Goal: Task Accomplishment & Management: Use online tool/utility

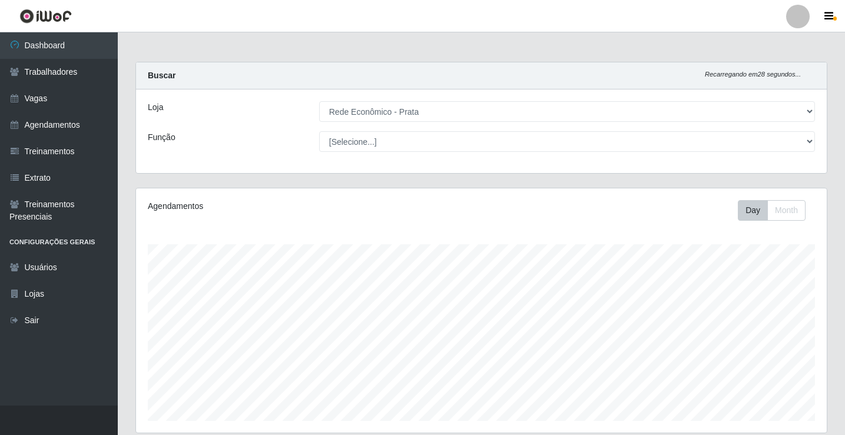
select select "192"
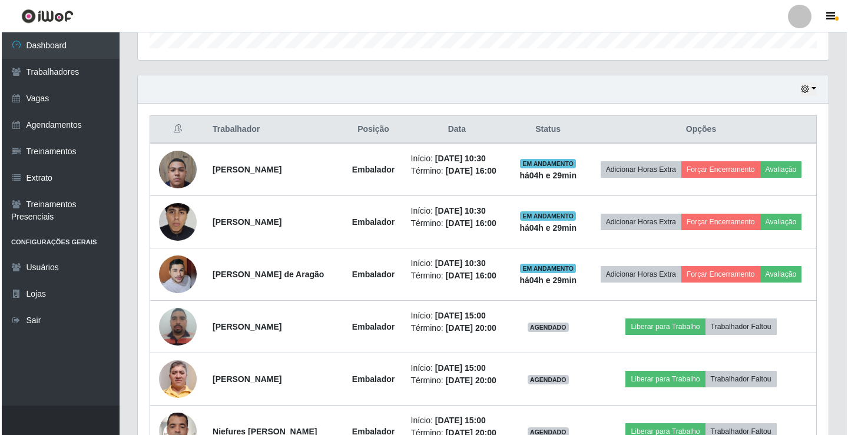
scroll to position [491, 0]
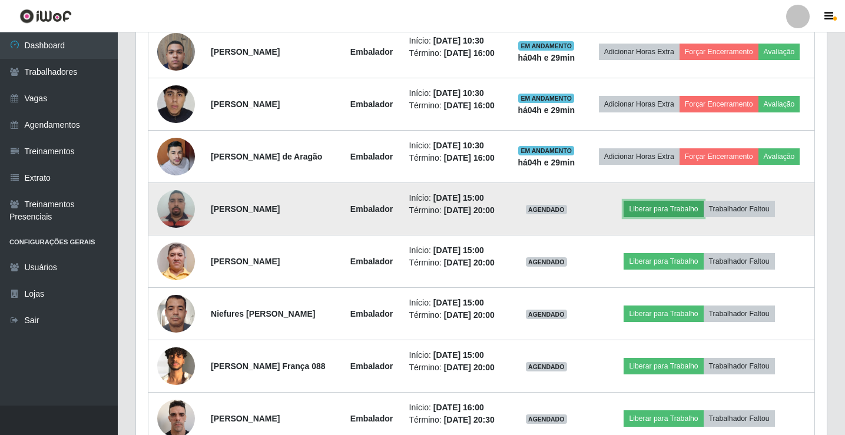
click at [677, 217] on button "Liberar para Trabalho" at bounding box center [664, 209] width 80 height 16
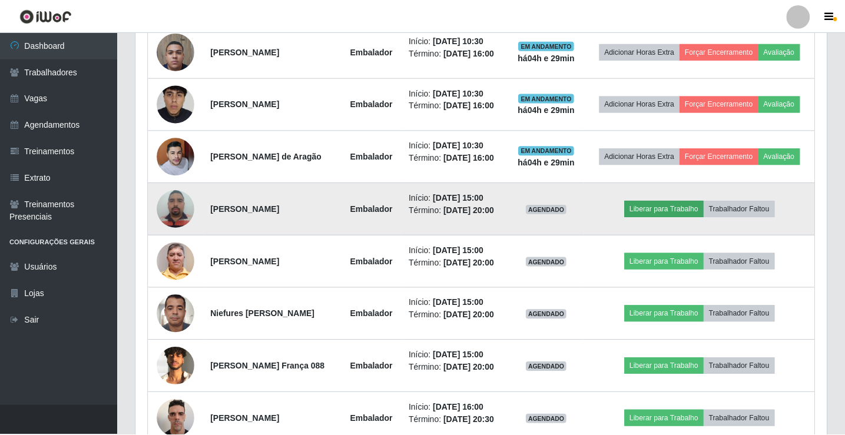
scroll to position [244, 685]
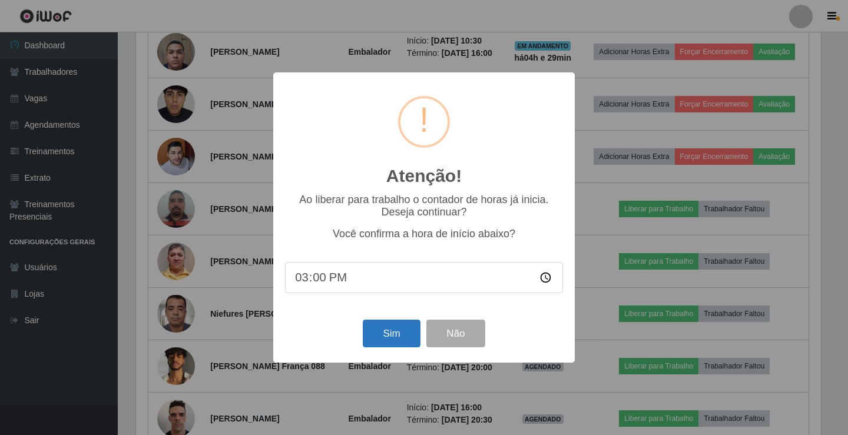
click at [385, 350] on div "Sim Não" at bounding box center [424, 334] width 278 height 34
click at [385, 343] on button "Sim" at bounding box center [391, 334] width 57 height 28
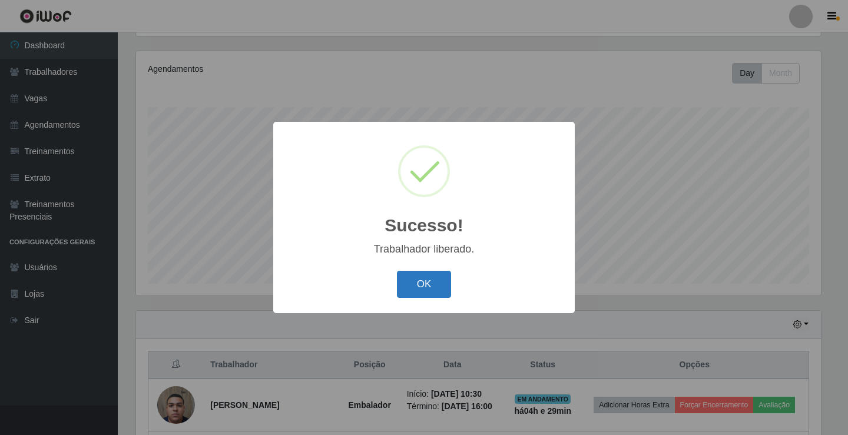
click at [422, 292] on button "OK" at bounding box center [424, 285] width 55 height 28
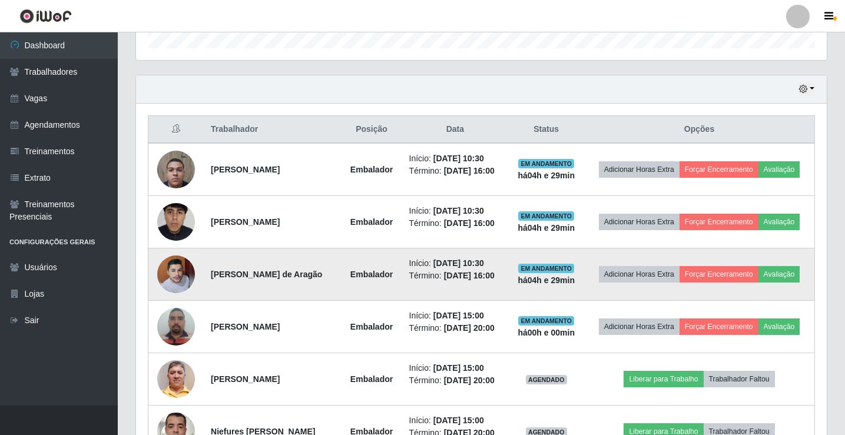
scroll to position [491, 0]
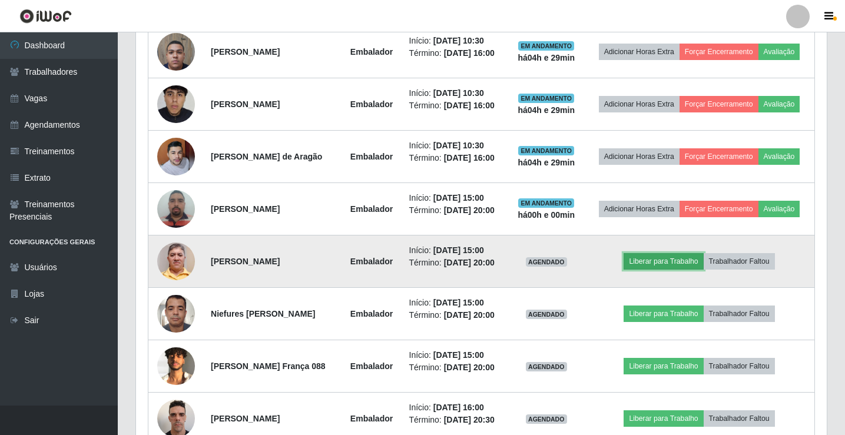
click at [658, 270] on button "Liberar para Trabalho" at bounding box center [664, 261] width 80 height 16
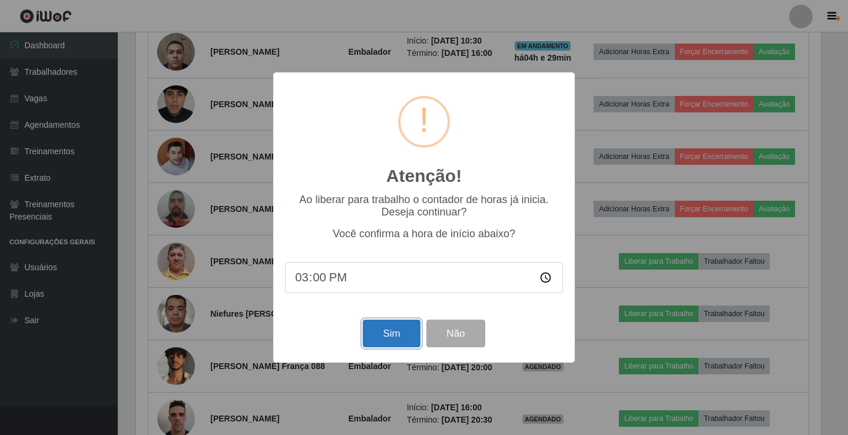
click at [376, 332] on button "Sim" at bounding box center [391, 334] width 57 height 28
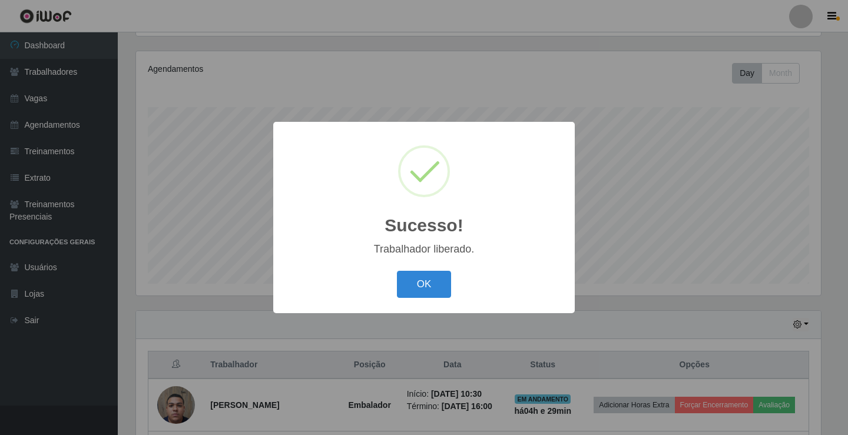
click at [397, 271] on button "OK" at bounding box center [424, 285] width 55 height 28
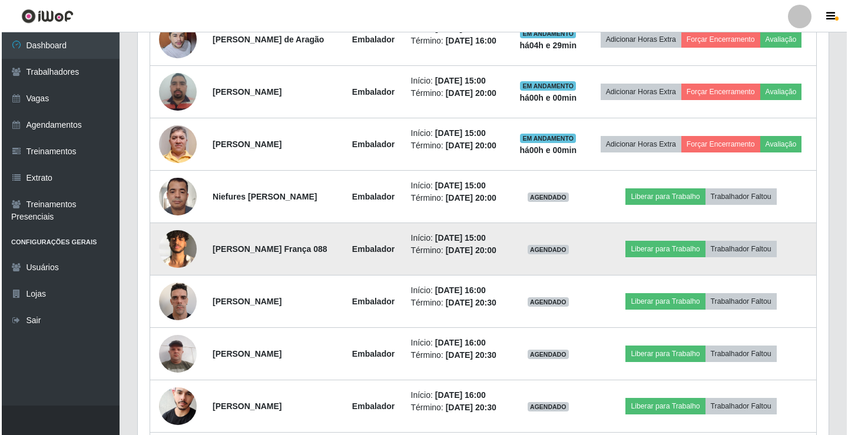
scroll to position [609, 0]
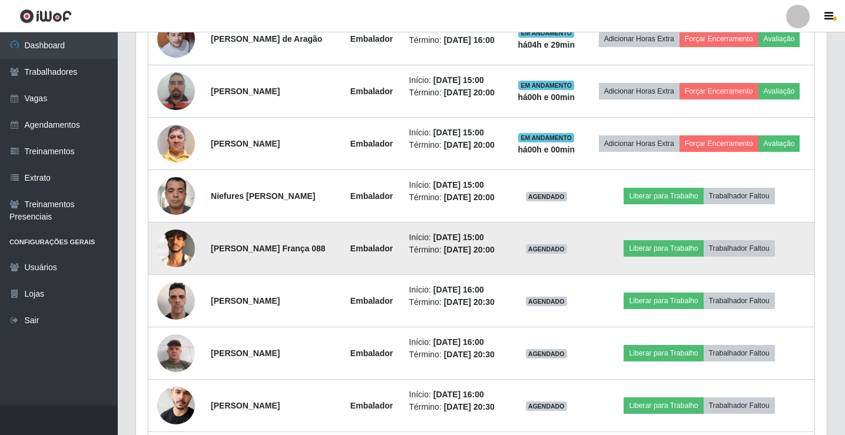
click at [674, 275] on td "Liberar para Trabalho Trabalhador Faltou" at bounding box center [699, 249] width 230 height 52
click at [674, 257] on button "Liberar para Trabalho" at bounding box center [664, 248] width 80 height 16
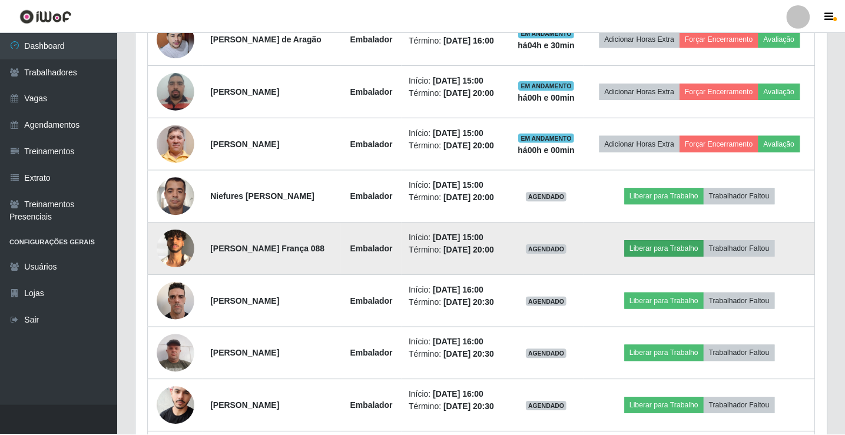
scroll to position [244, 685]
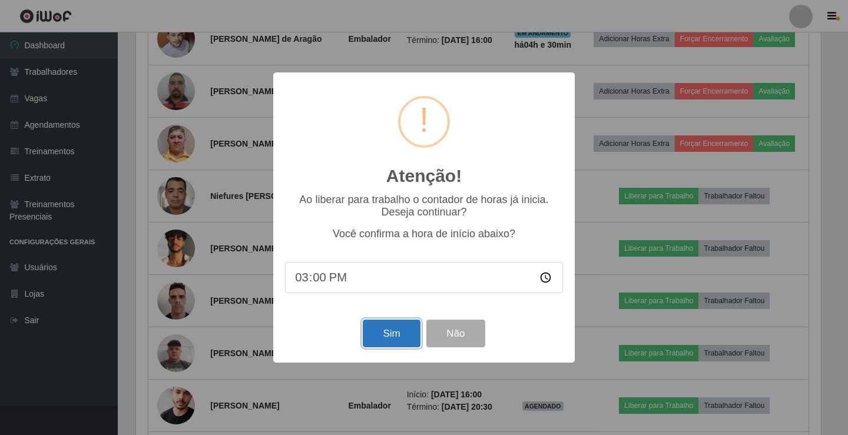
click at [382, 347] on button "Sim" at bounding box center [391, 334] width 57 height 28
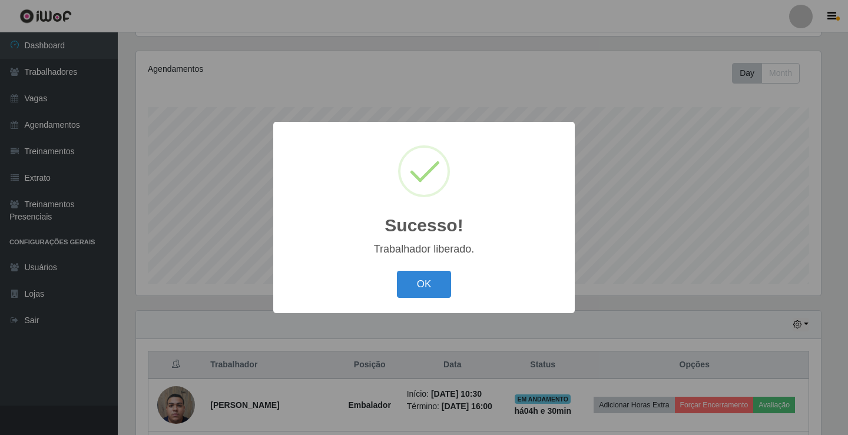
click at [397, 271] on button "OK" at bounding box center [424, 285] width 55 height 28
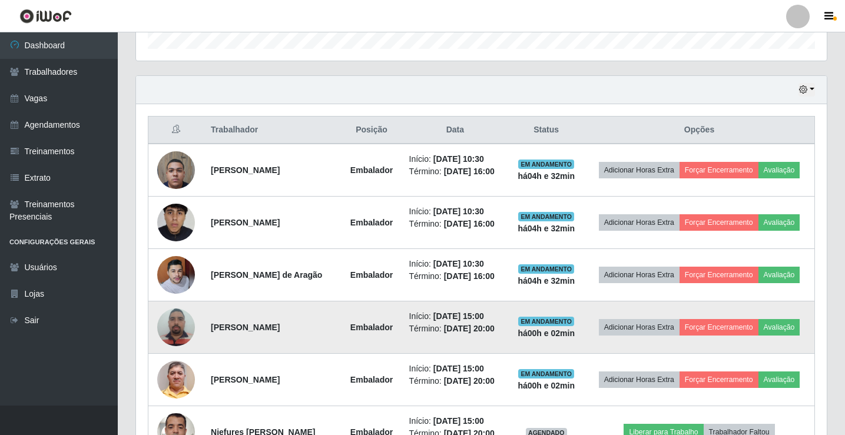
scroll to position [491, 0]
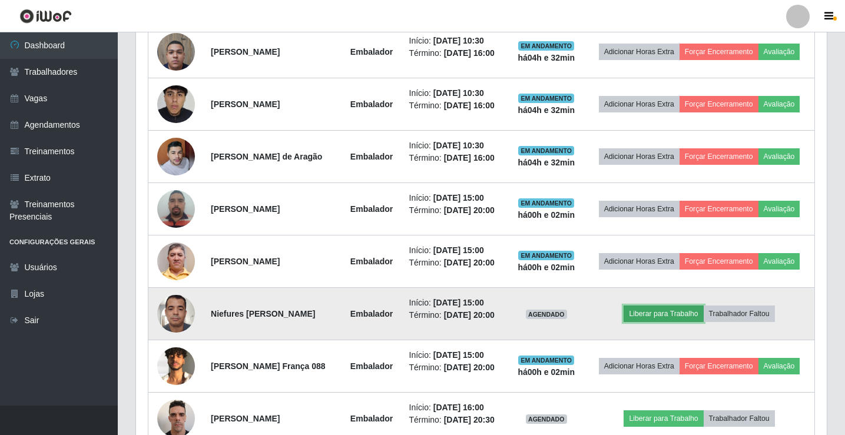
click at [680, 322] on button "Liberar para Trabalho" at bounding box center [664, 314] width 80 height 16
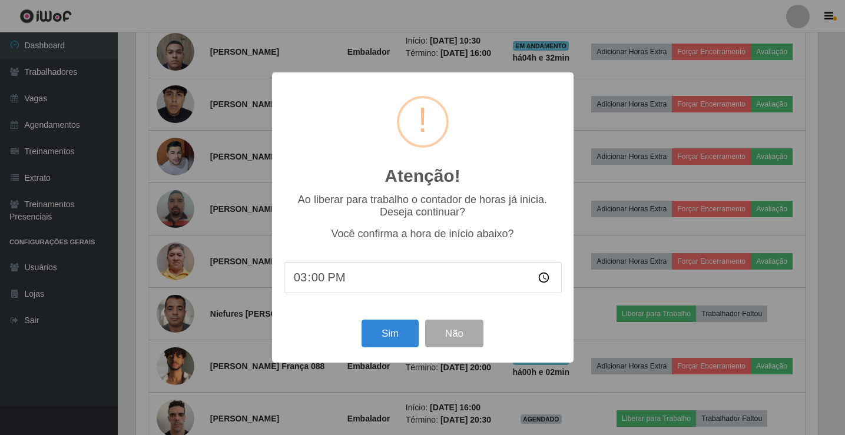
scroll to position [244, 685]
click at [379, 339] on button "Sim" at bounding box center [391, 334] width 57 height 28
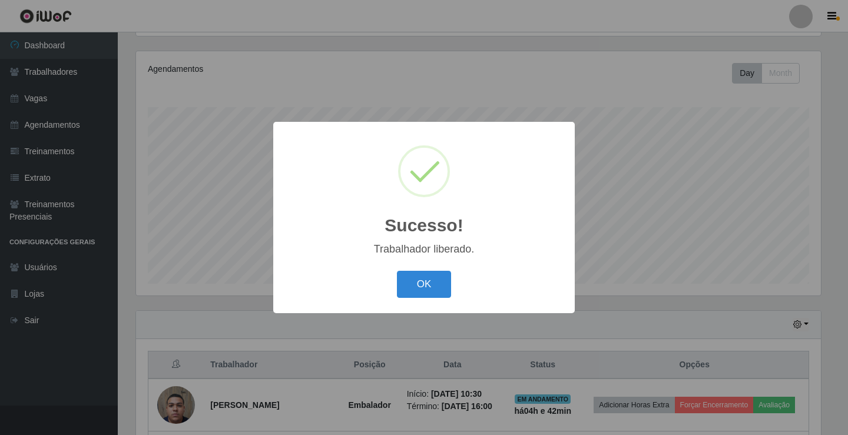
click at [244, 117] on div "Sucesso! × Trabalhador liberado. OK Cancel" at bounding box center [424, 217] width 848 height 435
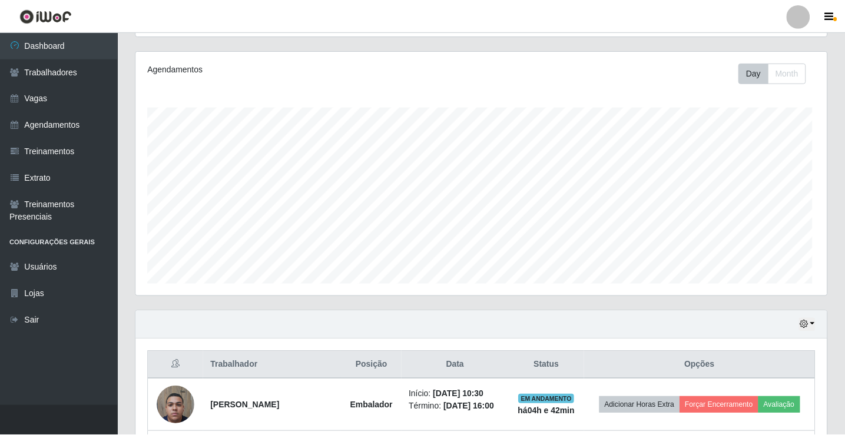
scroll to position [244, 691]
